Goal: Task Accomplishment & Management: Manage account settings

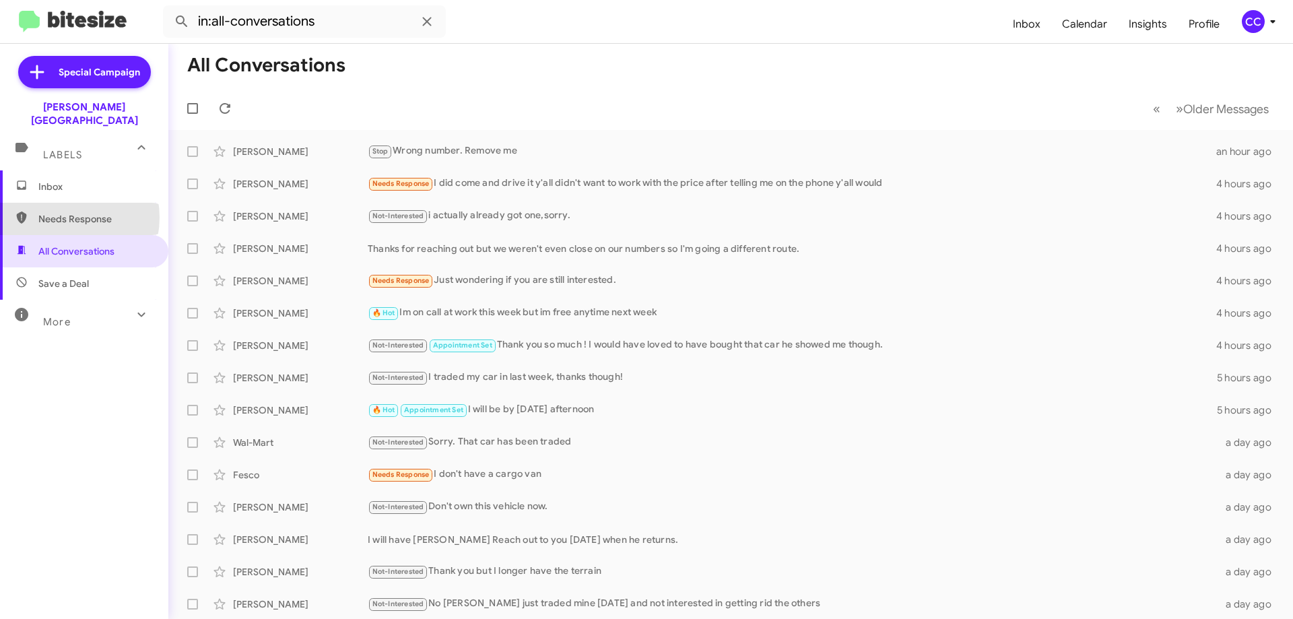
click at [61, 212] on span "Needs Response" at bounding box center [95, 218] width 114 height 13
type input "in:needs-response"
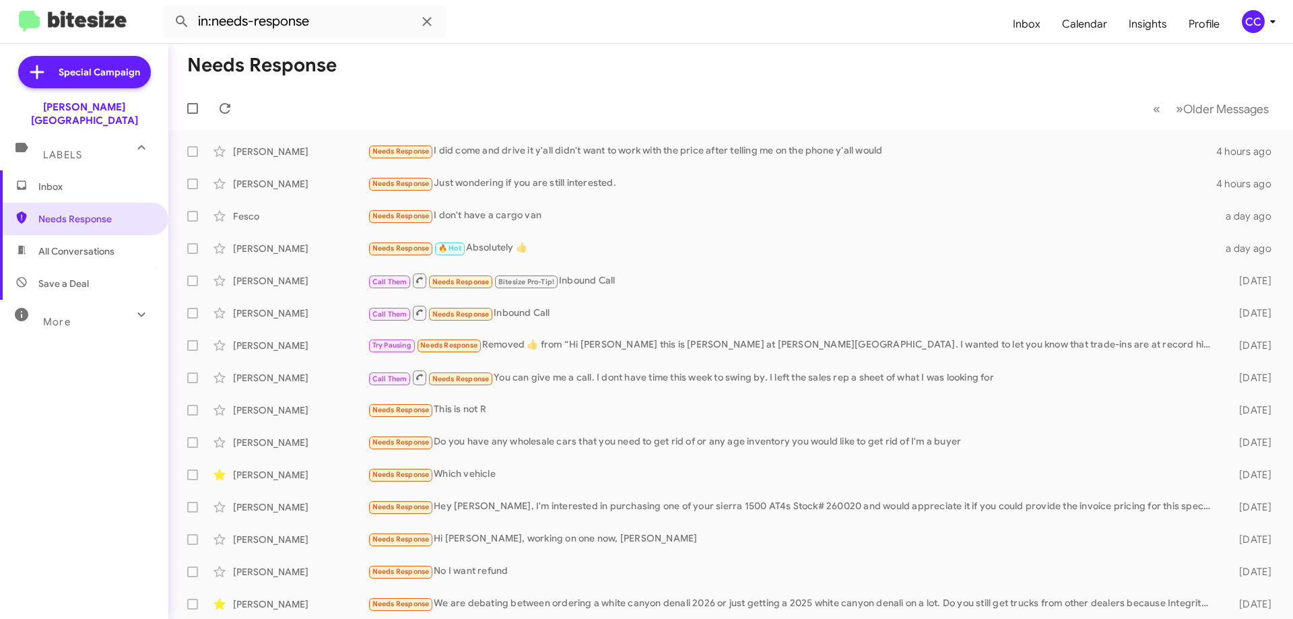
click at [59, 180] on span "Inbox" at bounding box center [84, 186] width 168 height 32
